Goal: Transaction & Acquisition: Purchase product/service

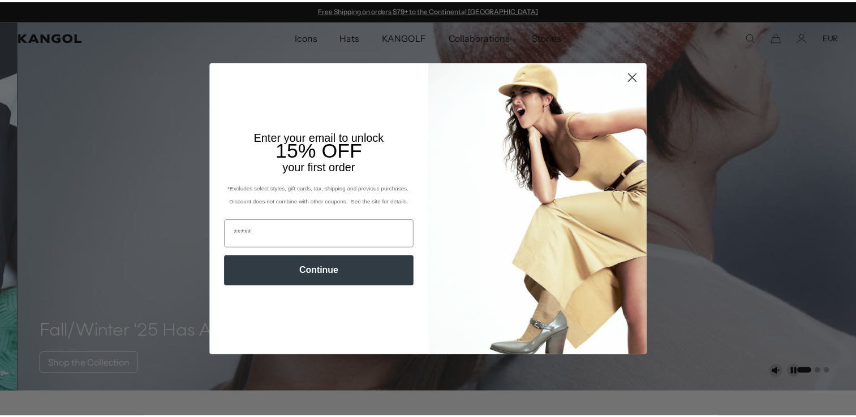
scroll to position [0, 233]
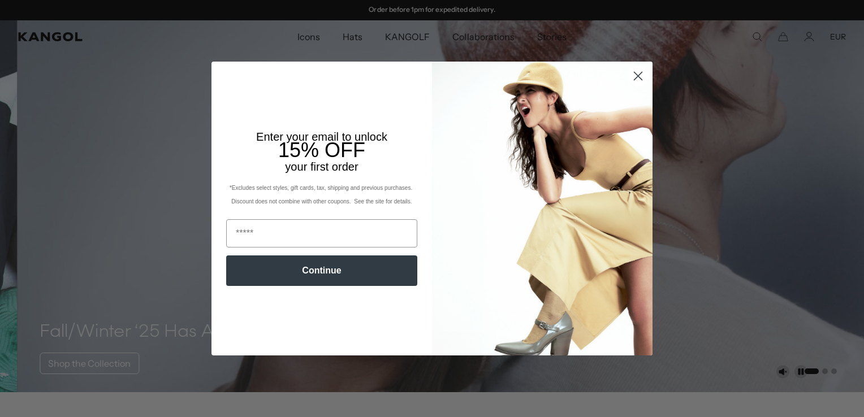
click at [638, 76] on circle "Close dialog" at bounding box center [638, 76] width 19 height 19
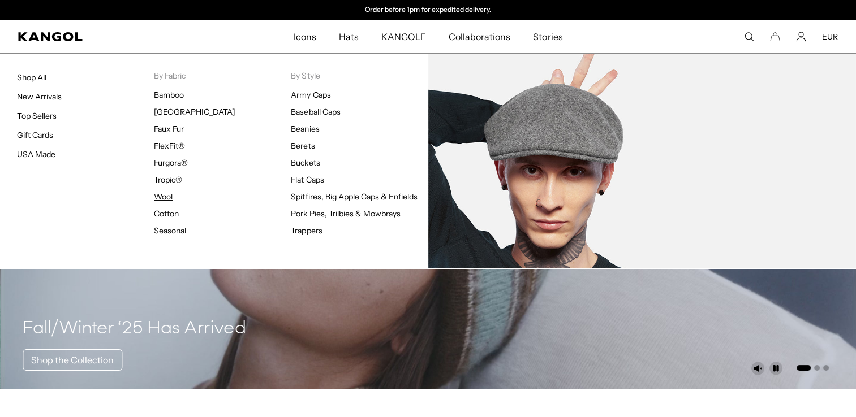
click at [167, 200] on link "Wool" at bounding box center [163, 197] width 19 height 10
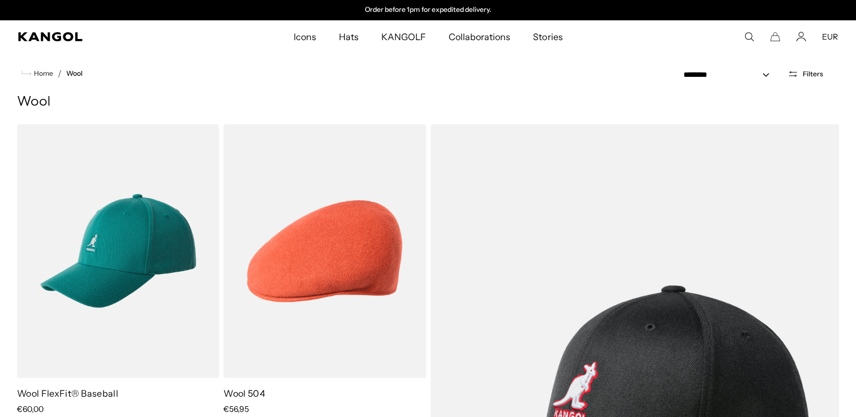
click at [786, 74] on button "Filters" at bounding box center [804, 74] width 49 height 10
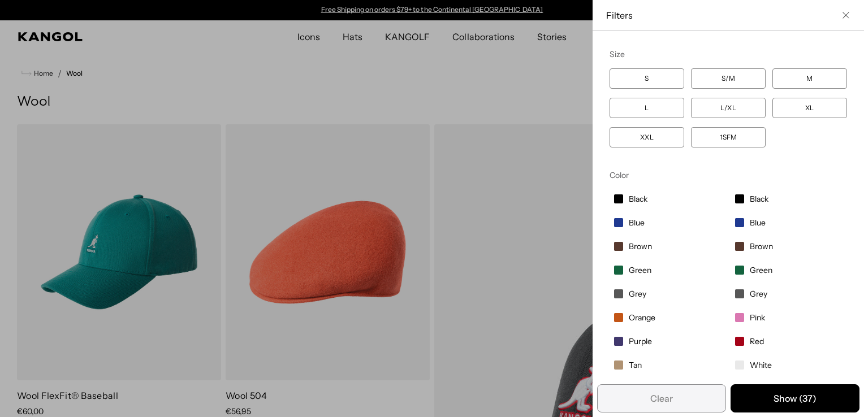
click at [750, 315] on span "Pink" at bounding box center [757, 318] width 15 height 10
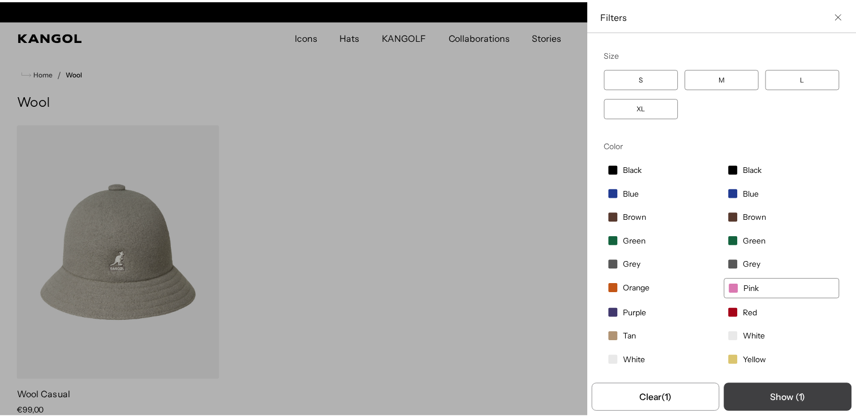
scroll to position [0, 233]
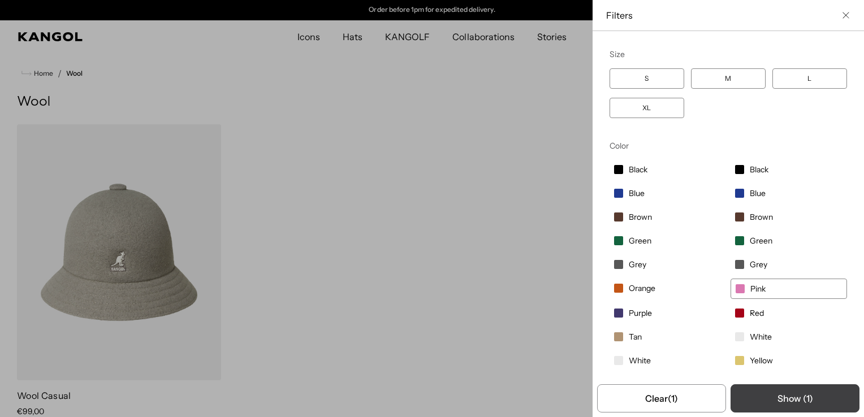
click at [770, 398] on button "Show ( 1 )" at bounding box center [795, 398] width 129 height 28
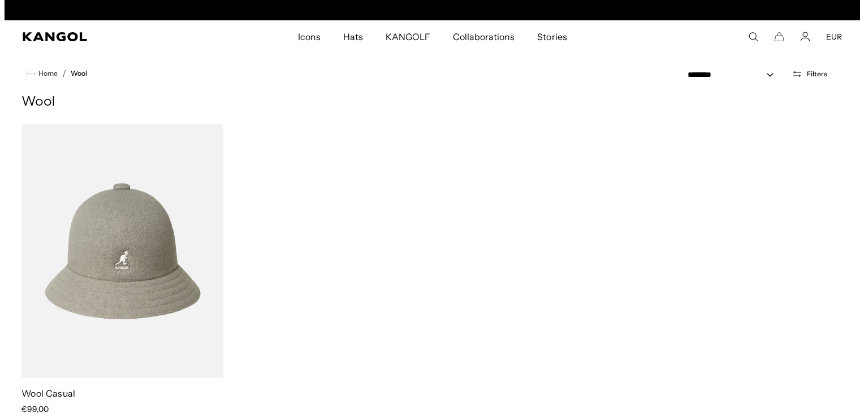
scroll to position [0, 0]
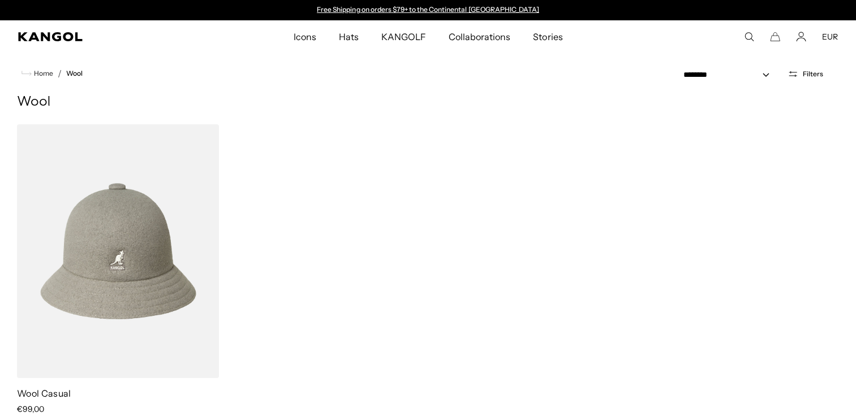
click at [795, 76] on icon "Open filters" at bounding box center [795, 76] width 0 height 2
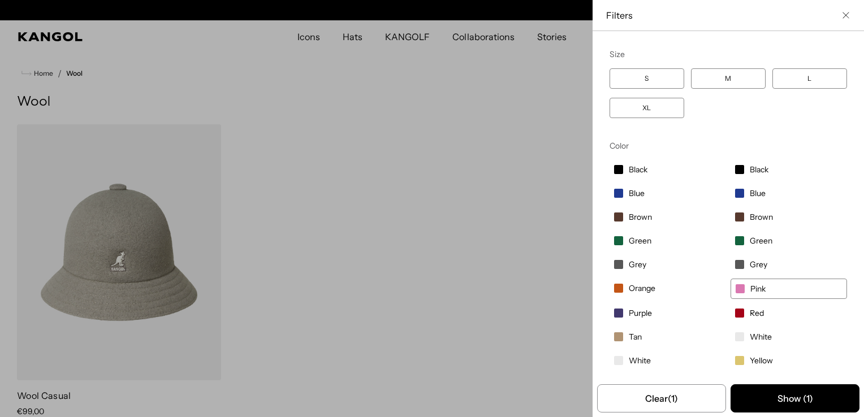
scroll to position [0, 233]
click at [750, 284] on span "Pink" at bounding box center [757, 289] width 15 height 10
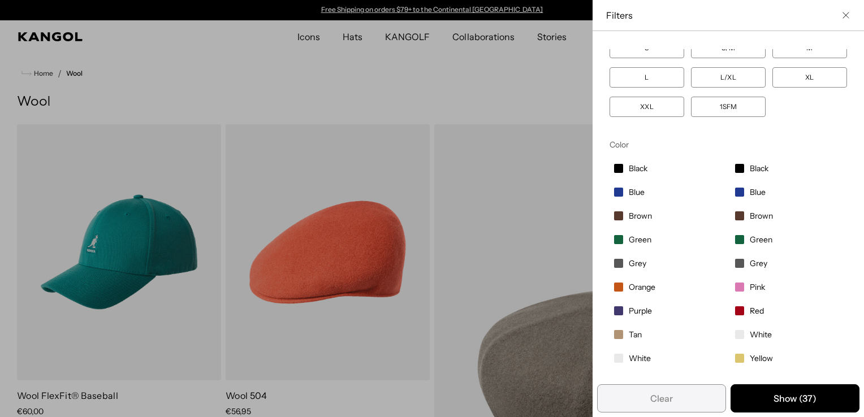
click at [629, 336] on span "Tan" at bounding box center [635, 335] width 13 height 10
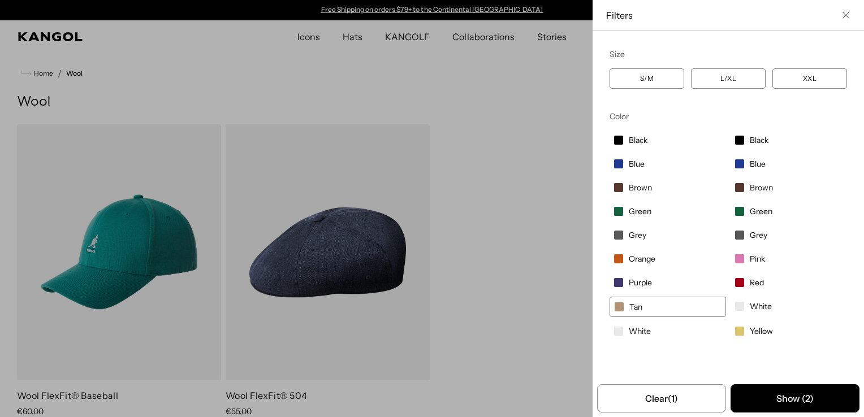
click at [629, 303] on span "Tan" at bounding box center [635, 307] width 13 height 10
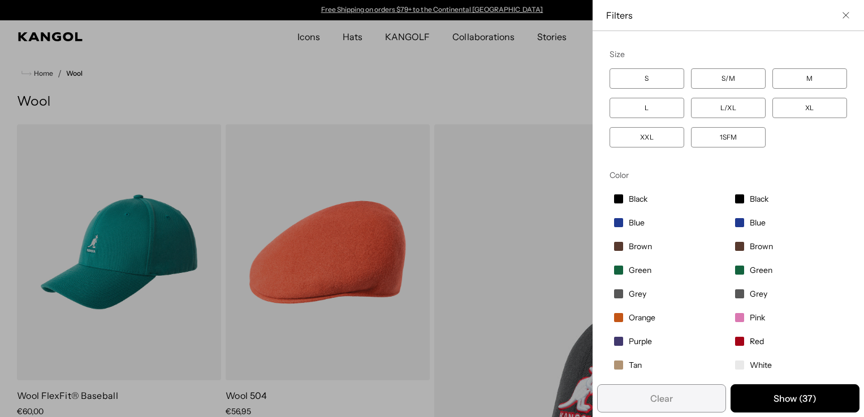
click at [842, 17] on icon "Close filter list" at bounding box center [845, 15] width 7 height 7
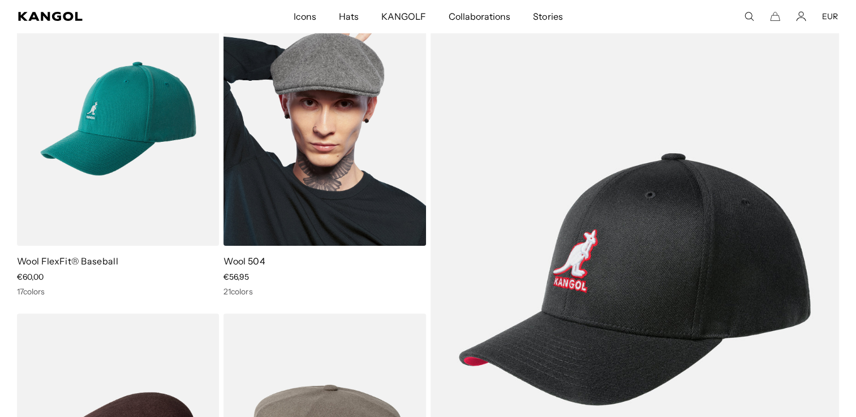
scroll to position [133, 0]
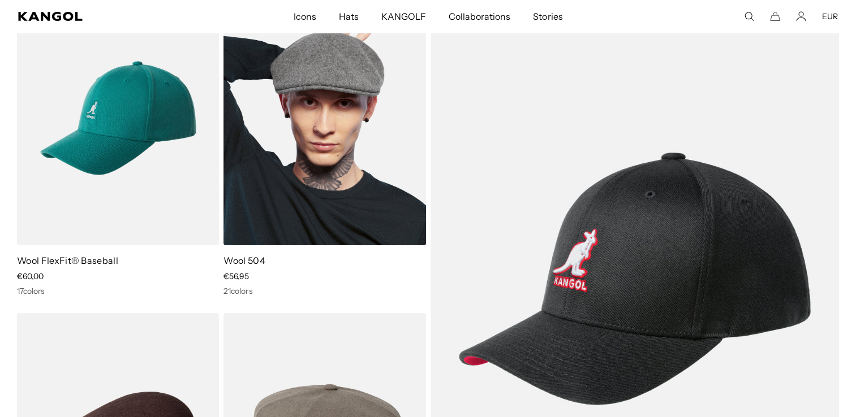
click at [368, 139] on img at bounding box center [324, 119] width 202 height 254
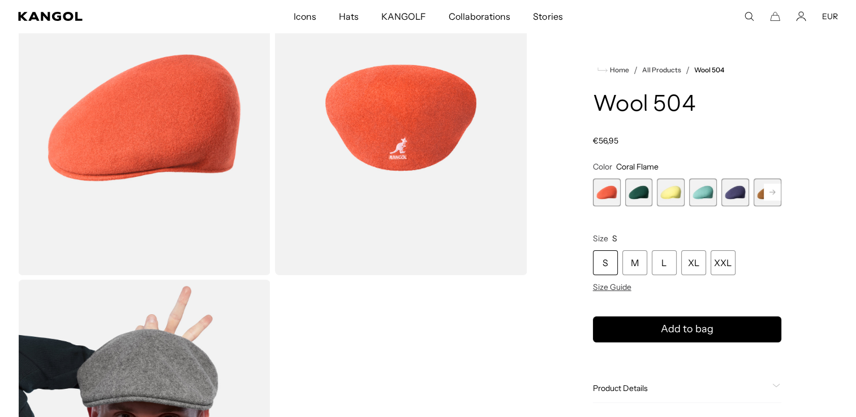
click at [698, 196] on span "4 of 21" at bounding box center [703, 193] width 28 height 28
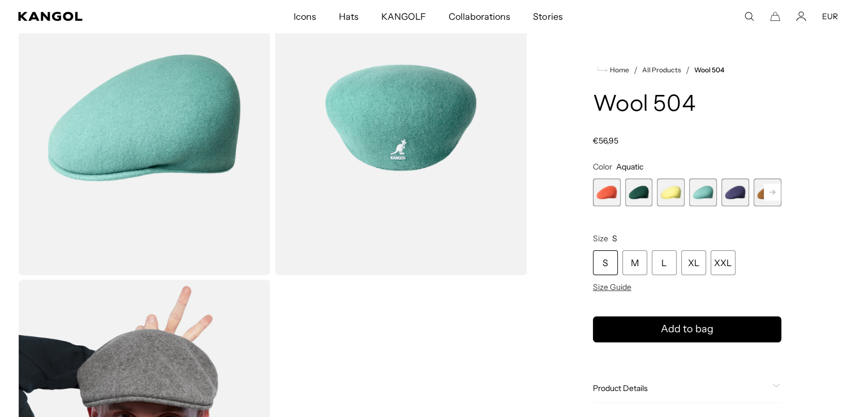
click at [777, 196] on rect at bounding box center [771, 192] width 17 height 17
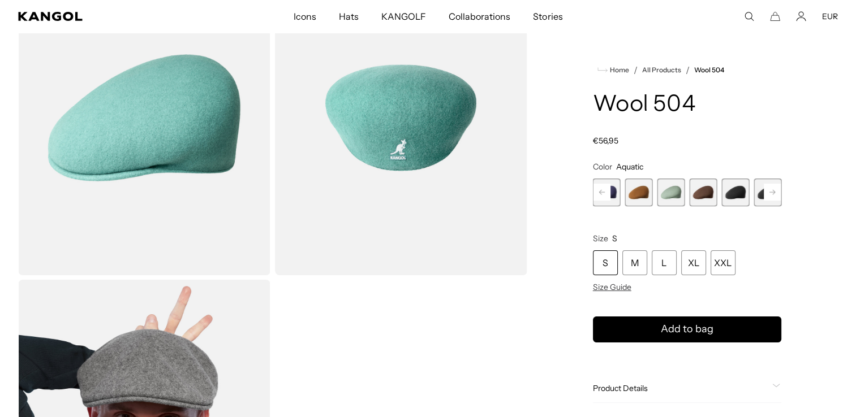
click at [707, 189] on span "8 of 21" at bounding box center [703, 193] width 28 height 28
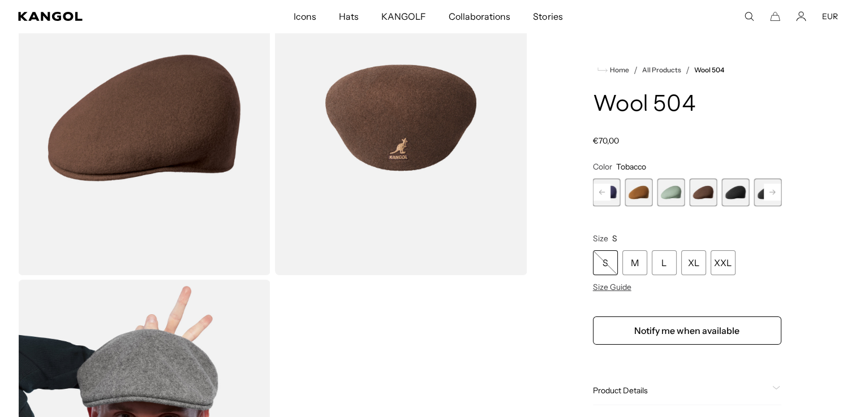
click at [740, 191] on span "9 of 21" at bounding box center [735, 193] width 28 height 28
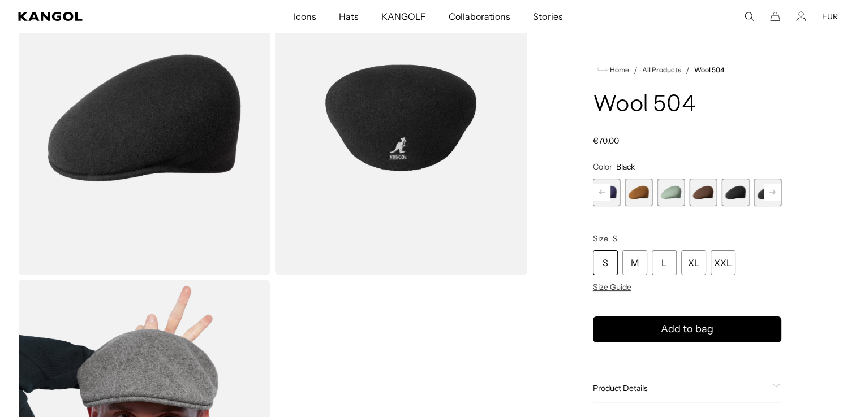
scroll to position [0, 233]
click at [769, 191] on rect at bounding box center [771, 192] width 17 height 17
click at [692, 193] on span "10 of 21" at bounding box center [703, 193] width 28 height 28
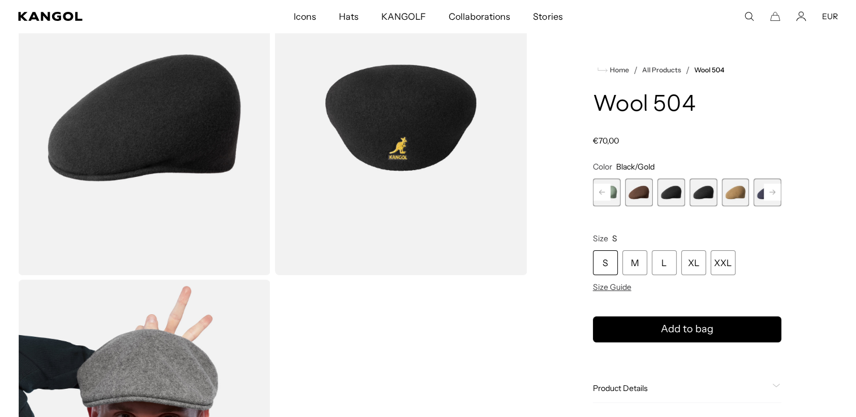
click at [775, 191] on rect at bounding box center [771, 192] width 17 height 17
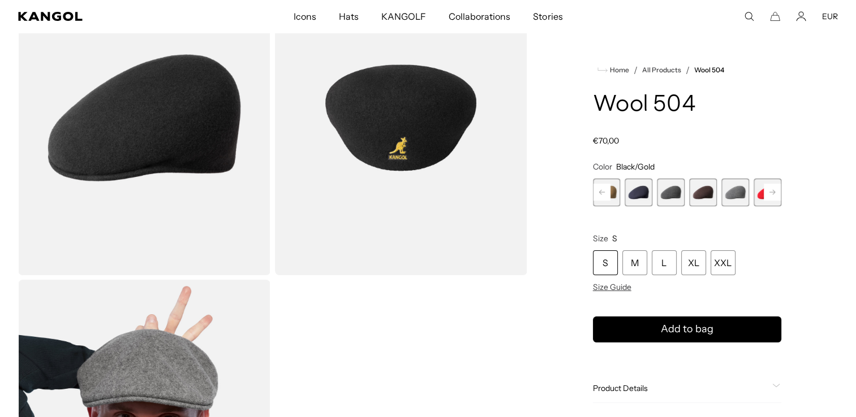
click at [775, 191] on rect at bounding box center [771, 192] width 17 height 17
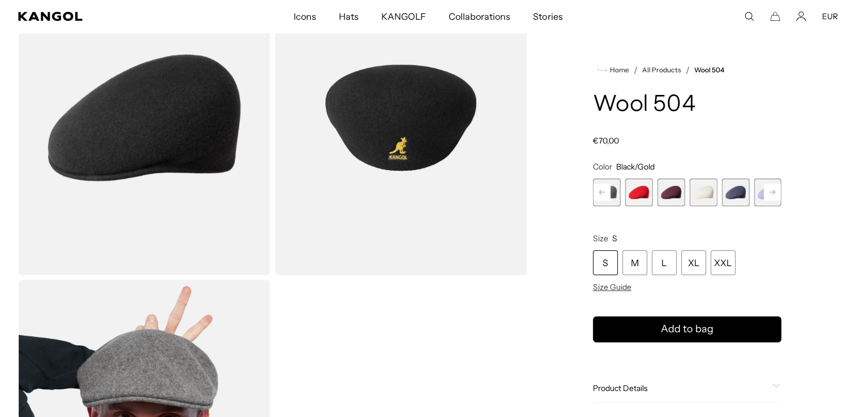
click at [714, 197] on span "18 of 21" at bounding box center [703, 193] width 28 height 28
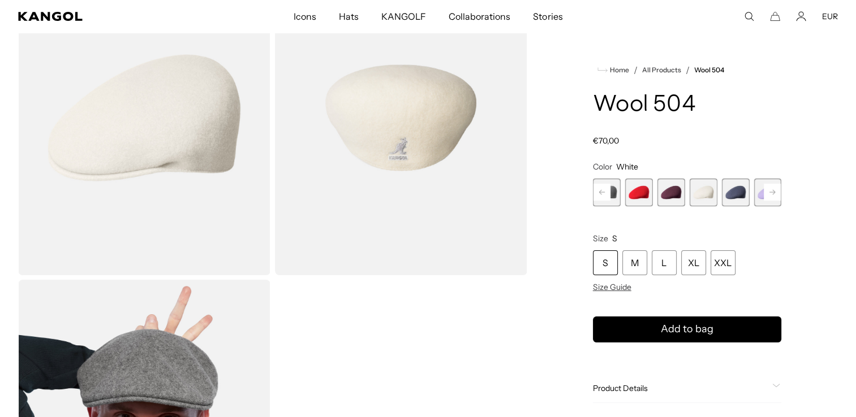
scroll to position [0, 233]
click at [771, 196] on rect at bounding box center [771, 192] width 17 height 17
click at [771, 196] on span "21 of 21" at bounding box center [767, 193] width 28 height 28
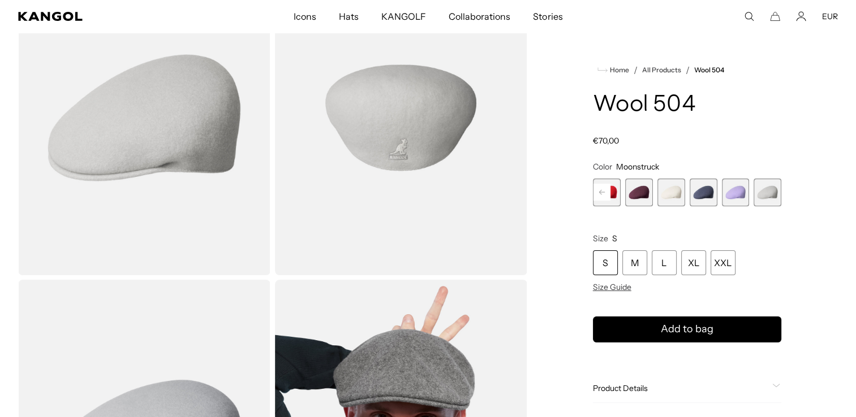
drag, startPoint x: 685, startPoint y: 198, endPoint x: 677, endPoint y: 198, distance: 8.5
click at [677, 198] on div "Coral Flame Variant sold out or unavailable Deep Emerald Variant sold out or un…" at bounding box center [687, 193] width 188 height 28
click at [677, 198] on span "18 of 21" at bounding box center [671, 193] width 28 height 28
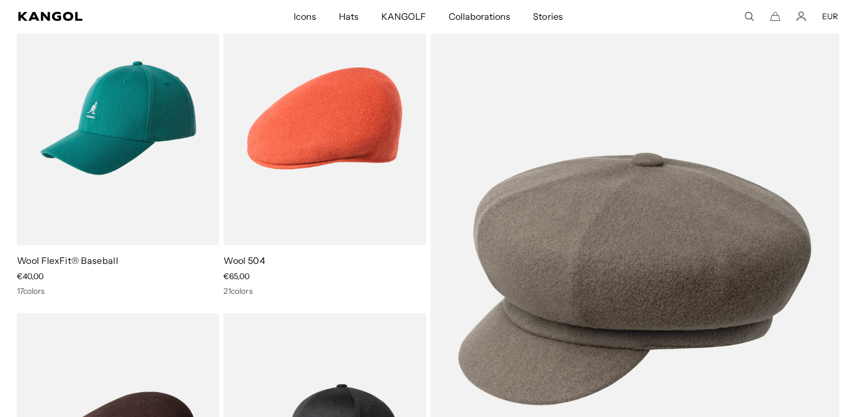
scroll to position [133, 0]
